Goal: Entertainment & Leisure: Browse casually

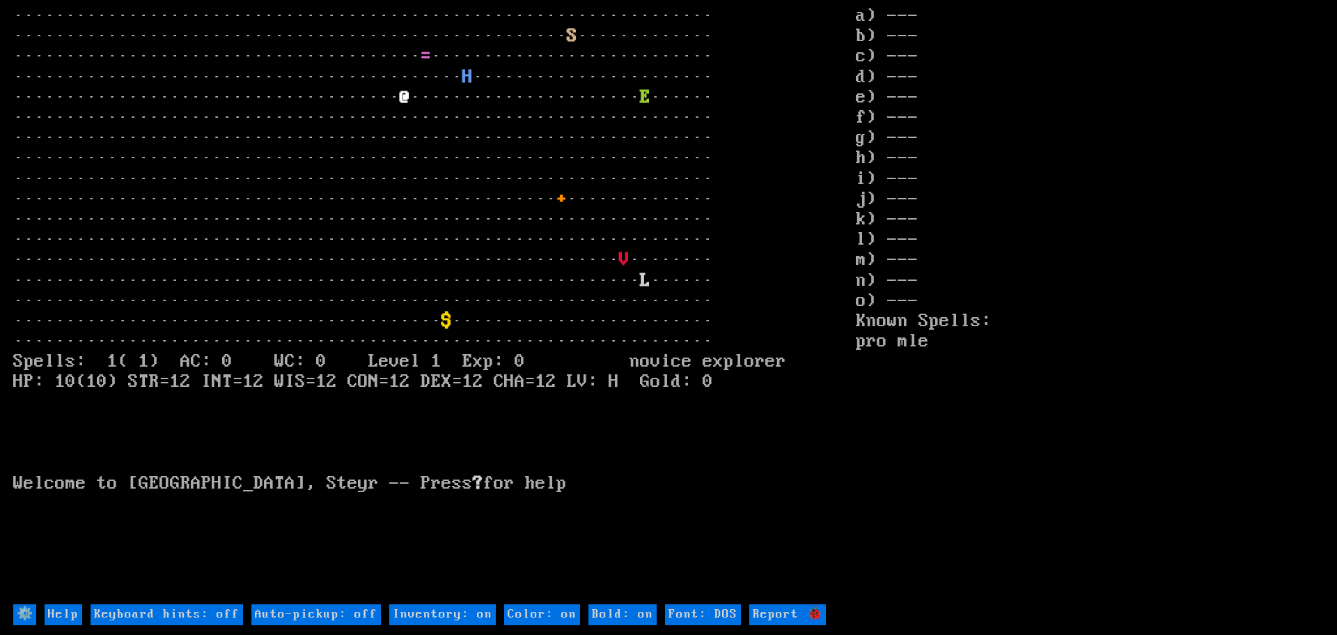
click at [459, 249] on larn "··································································· ···········…" at bounding box center [434, 304] width 843 height 596
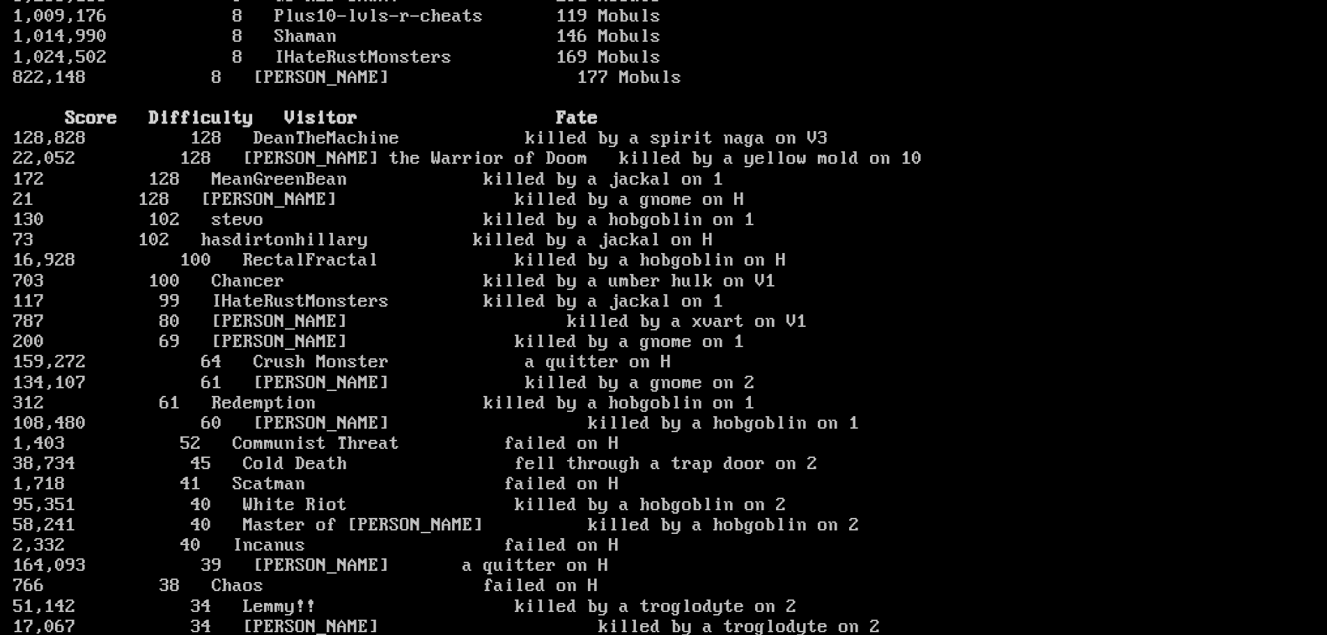
scroll to position [1533, 0]
